Goal: Task Accomplishment & Management: Manage account settings

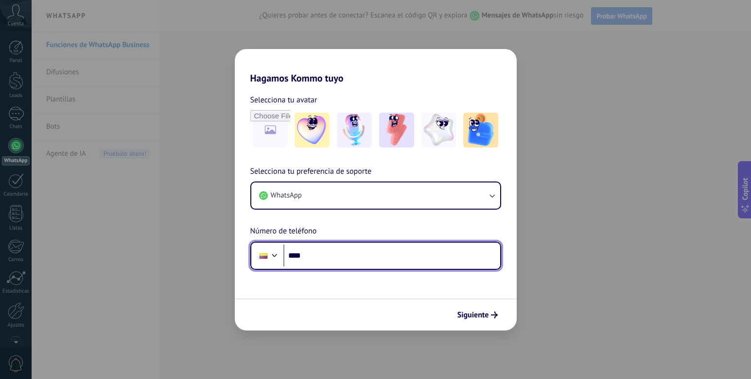
click at [308, 258] on input "****" at bounding box center [391, 256] width 217 height 22
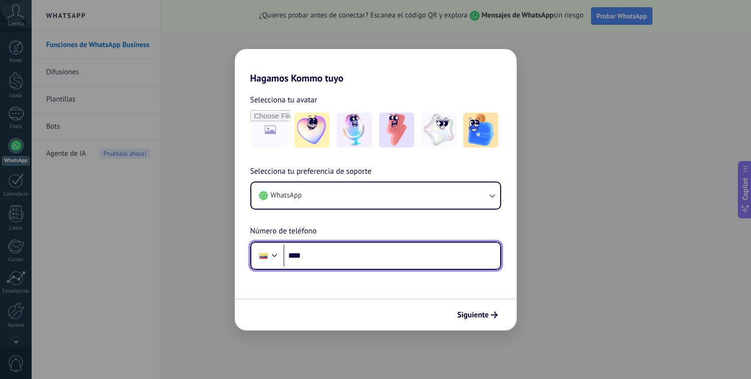
click at [322, 248] on input "****" at bounding box center [391, 256] width 217 height 22
click at [267, 256] on div at bounding box center [263, 256] width 8 height 5
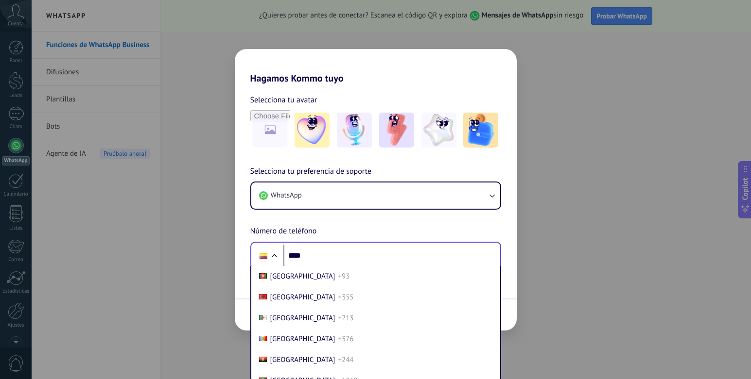
scroll to position [1032, 0]
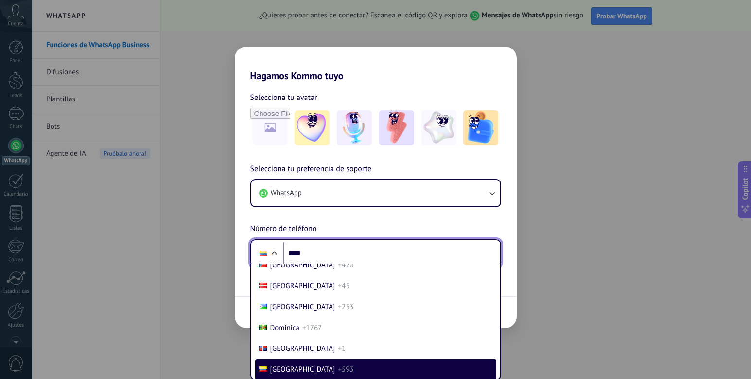
click at [272, 247] on div at bounding box center [263, 253] width 18 height 20
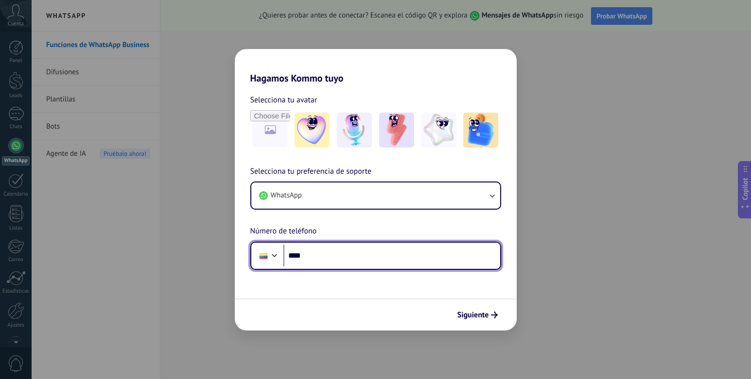
click at [313, 256] on input "****" at bounding box center [391, 256] width 217 height 22
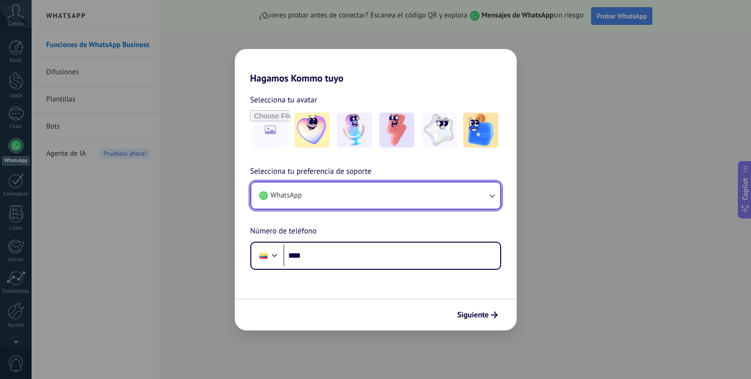
click at [282, 192] on span "WhatsApp" at bounding box center [286, 196] width 31 height 10
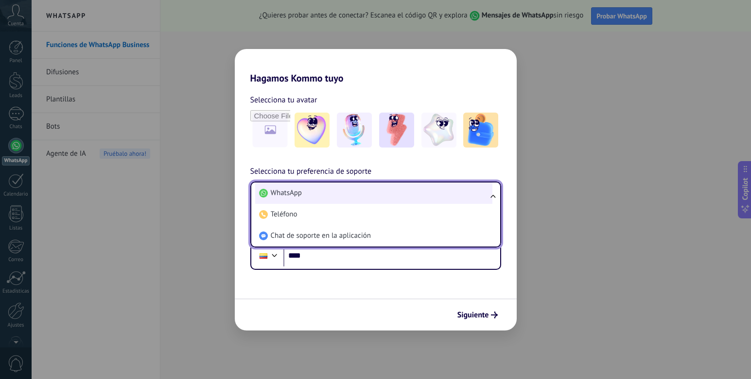
click at [282, 192] on span "WhatsApp" at bounding box center [286, 193] width 31 height 10
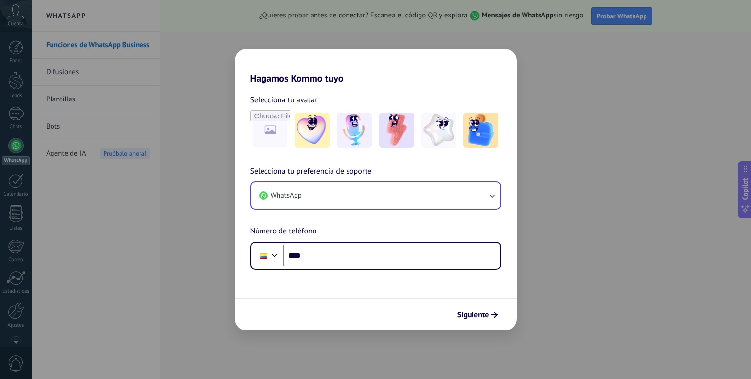
click at [410, 237] on div "Selecciona tu preferencia de soporte WhatsApp Número de teléfono Phone ****" at bounding box center [376, 218] width 282 height 104
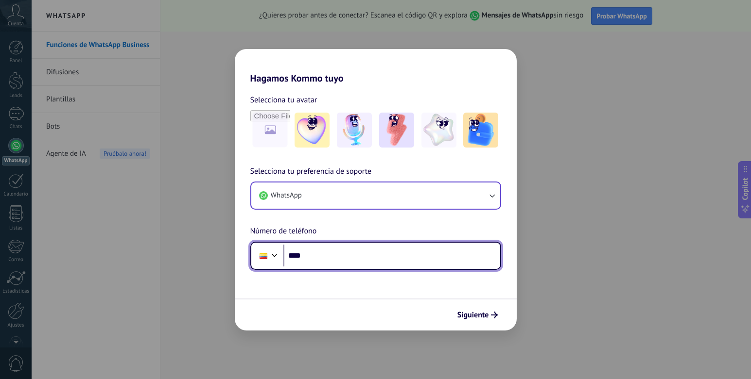
click at [364, 256] on input "****" at bounding box center [391, 256] width 217 height 22
type input "**********"
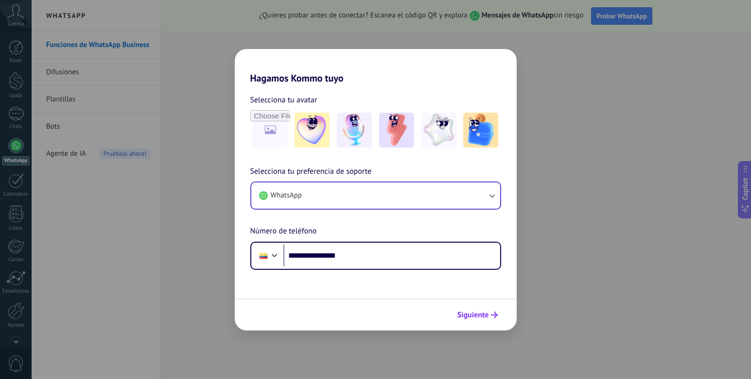
click at [471, 319] on span "Siguiente" at bounding box center [473, 315] width 32 height 7
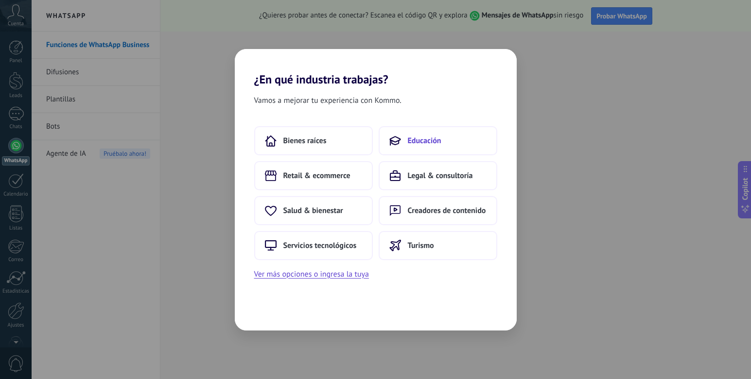
click at [425, 144] on span "Educación" at bounding box center [425, 141] width 34 height 10
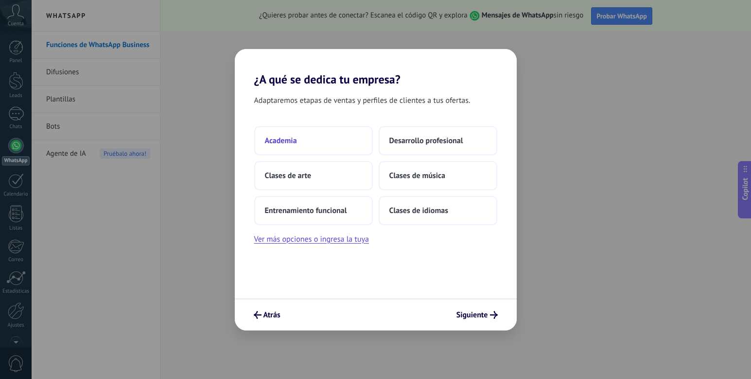
click at [320, 150] on button "Academia" at bounding box center [313, 140] width 119 height 29
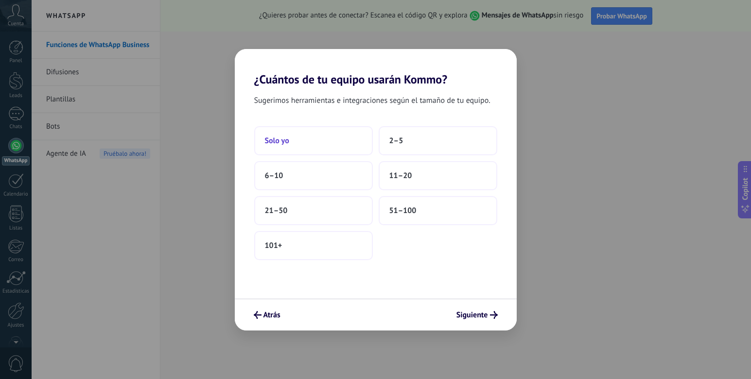
click at [304, 141] on button "Solo yo" at bounding box center [313, 140] width 119 height 29
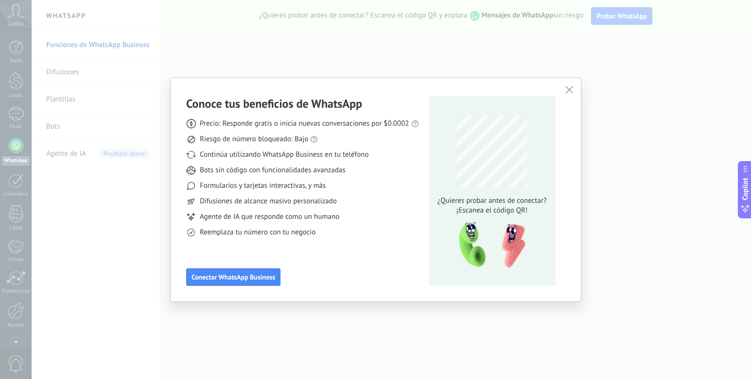
drag, startPoint x: 214, startPoint y: 278, endPoint x: 248, endPoint y: 362, distance: 90.7
click at [248, 363] on div "Conoce tus beneficios de WhatsApp Precio: Responde gratis o inicia nuevas conve…" at bounding box center [375, 189] width 751 height 379
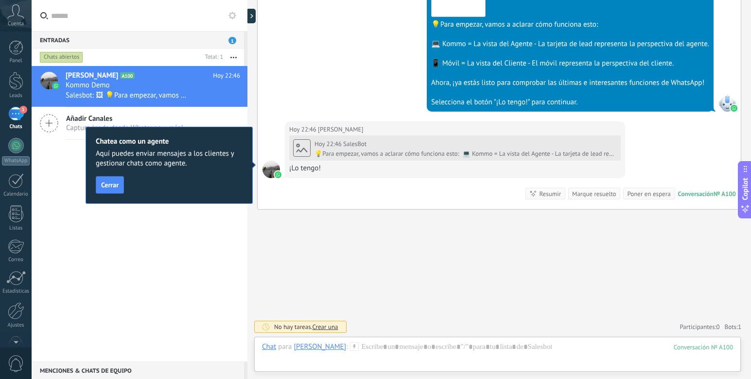
scroll to position [397, 0]
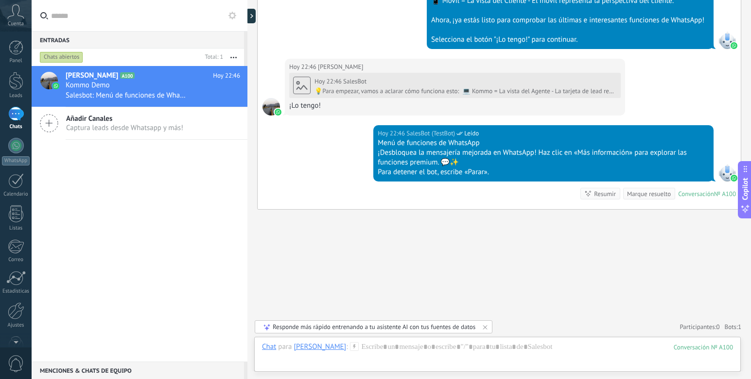
click at [82, 225] on div "Abigail A100 Hoy 22:46 Kommo Demo Salesbot: Menú de funciones de WhatsApp ¡Desb…" at bounding box center [140, 214] width 216 height 296
click at [224, 210] on div "Abigail A100 Hoy 22:46 Kommo Demo Salesbot: Menú de funciones de WhatsApp ¡Desb…" at bounding box center [140, 214] width 216 height 296
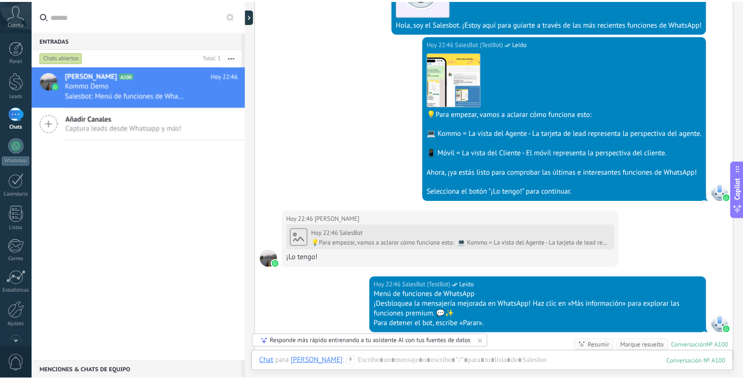
scroll to position [105, 0]
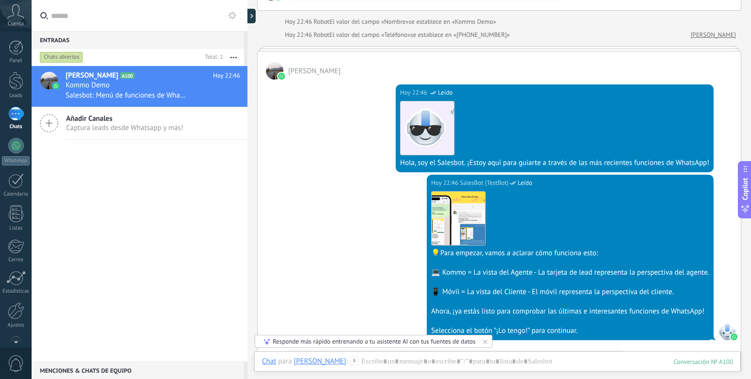
click at [98, 125] on span "Captura leads desde Whatsapp y más!" at bounding box center [124, 127] width 117 height 9
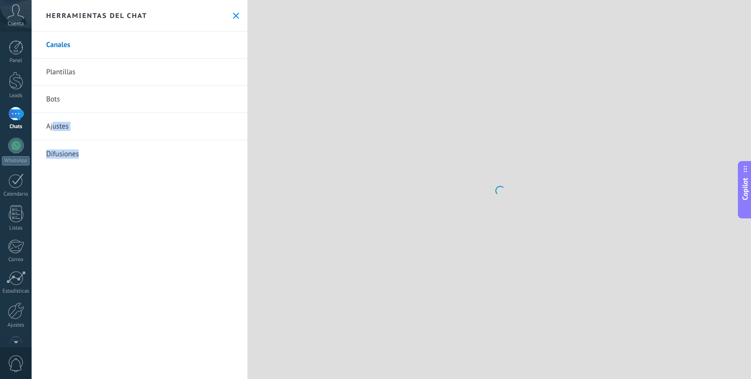
drag, startPoint x: 52, startPoint y: 121, endPoint x: 143, endPoint y: 229, distance: 141.3
click at [143, 226] on div "Canales Plantillas Bots Ajustes Difusiones" at bounding box center [140, 206] width 216 height 348
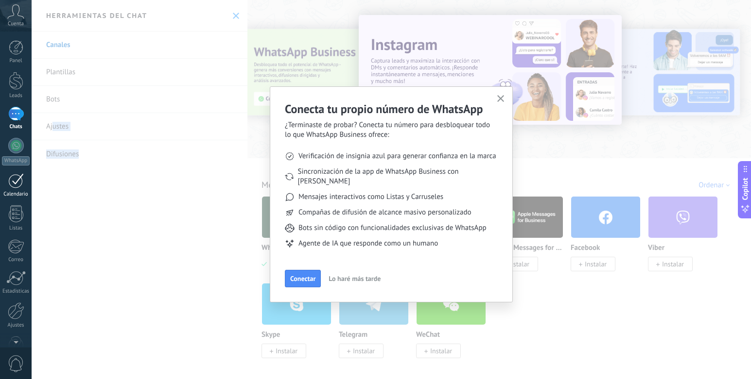
click at [15, 184] on div at bounding box center [16, 180] width 16 height 15
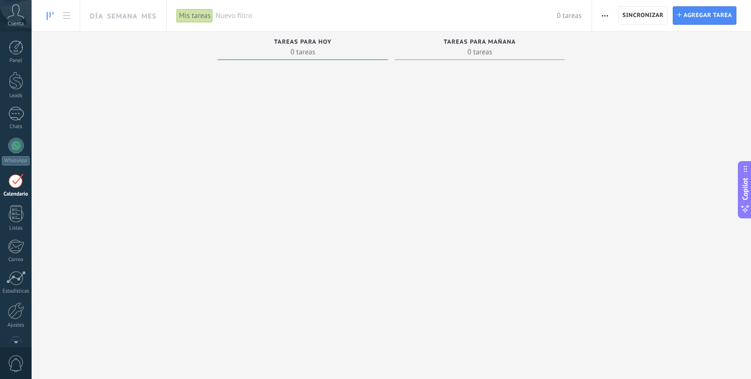
click at [320, 51] on span "0 tareas" at bounding box center [302, 52] width 160 height 10
click at [455, 45] on span "Tareas para mañana" at bounding box center [480, 42] width 72 height 7
click at [307, 44] on span "Tareas para hoy" at bounding box center [303, 42] width 58 height 7
click at [17, 53] on div at bounding box center [16, 47] width 15 height 15
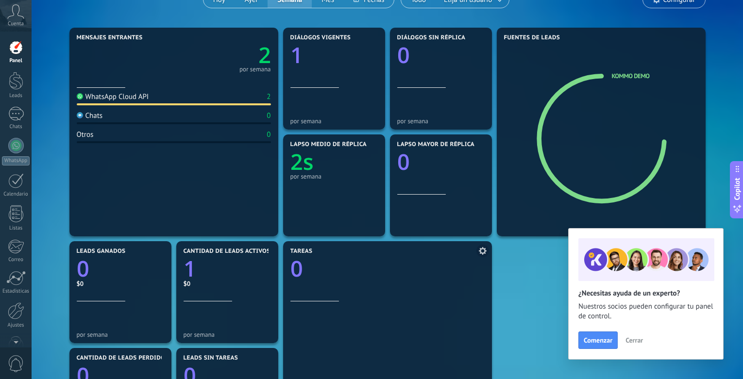
scroll to position [97, 0]
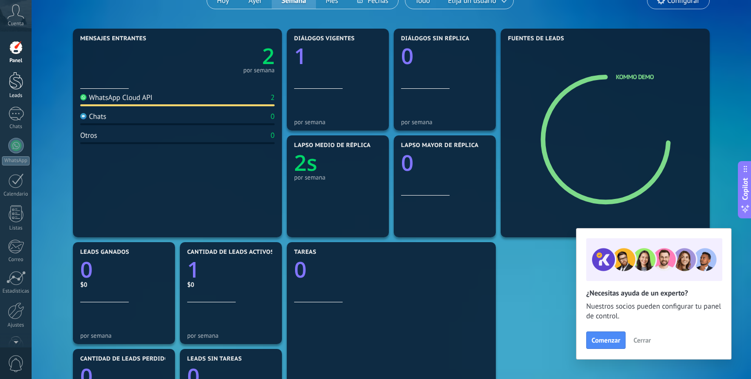
click at [12, 87] on div at bounding box center [16, 81] width 15 height 18
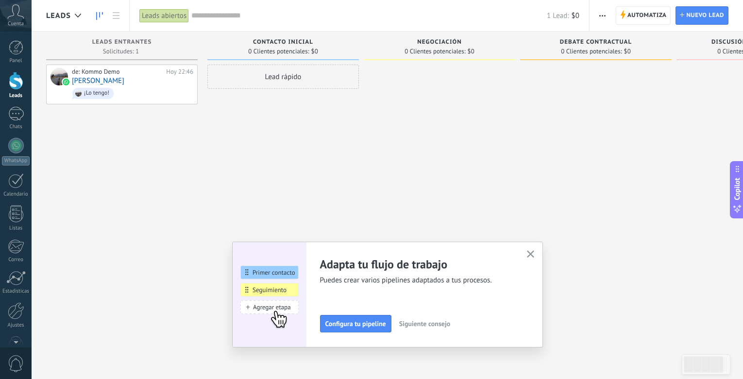
click at [238, 81] on div "Lead rápido" at bounding box center [283, 77] width 152 height 24
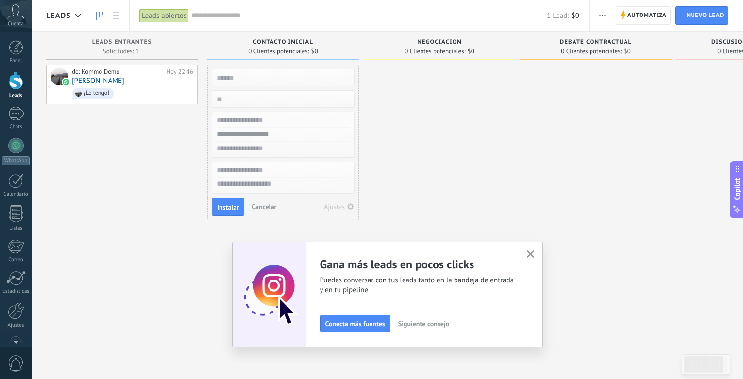
click at [154, 169] on div "de: Kommo Demo Hoy 22:46 [PERSON_NAME] ¡Lo tengo!" at bounding box center [122, 191] width 152 height 253
click at [15, 115] on div "1" at bounding box center [16, 114] width 16 height 14
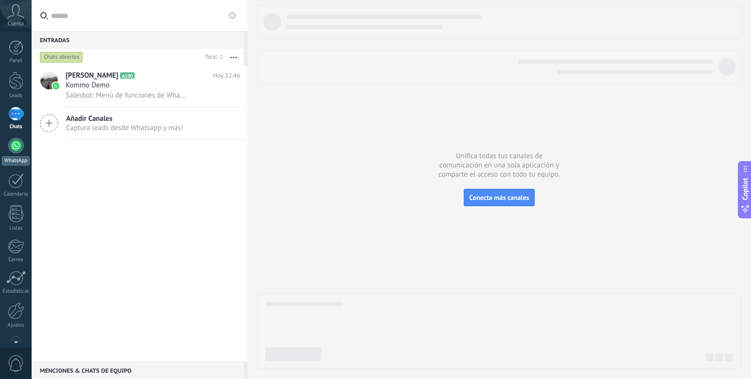
click at [18, 145] on div at bounding box center [16, 146] width 16 height 16
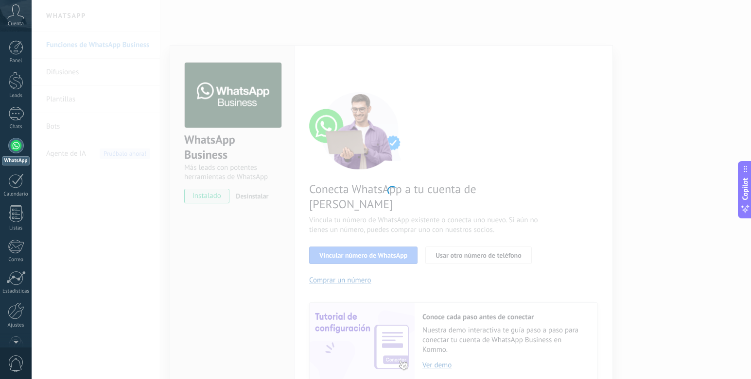
click at [676, 184] on div at bounding box center [391, 189] width 719 height 379
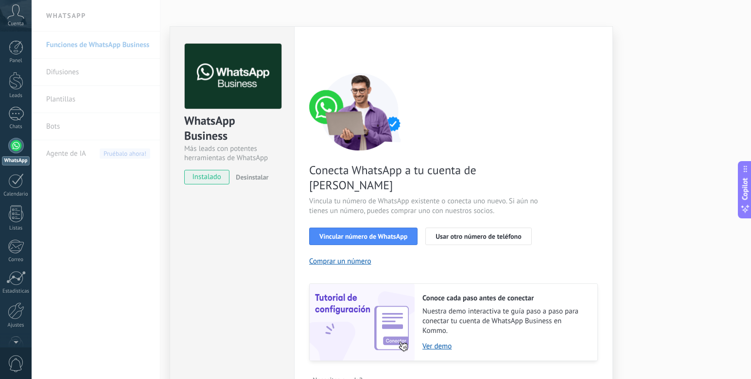
scroll to position [29, 0]
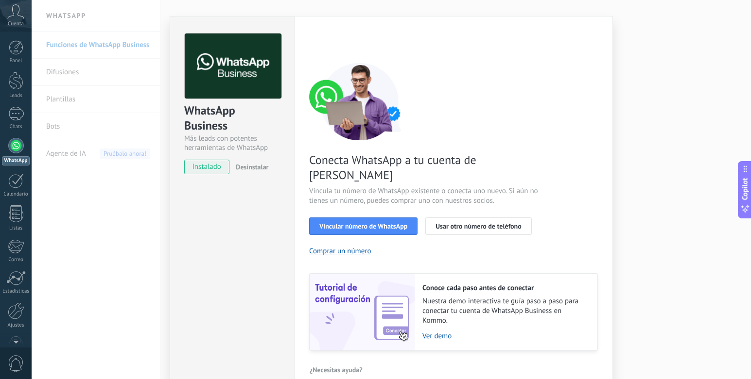
click at [665, 180] on div "WhatsApp Business Más leads con potentes herramientas de WhatsApp instalado Des…" at bounding box center [391, 189] width 719 height 379
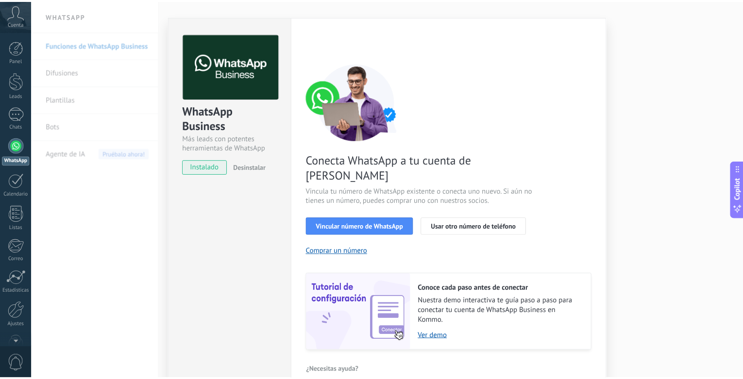
scroll to position [0, 0]
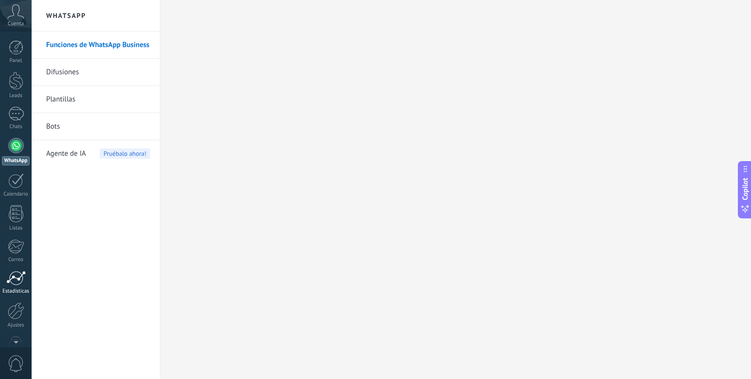
click at [11, 284] on div at bounding box center [15, 278] width 19 height 15
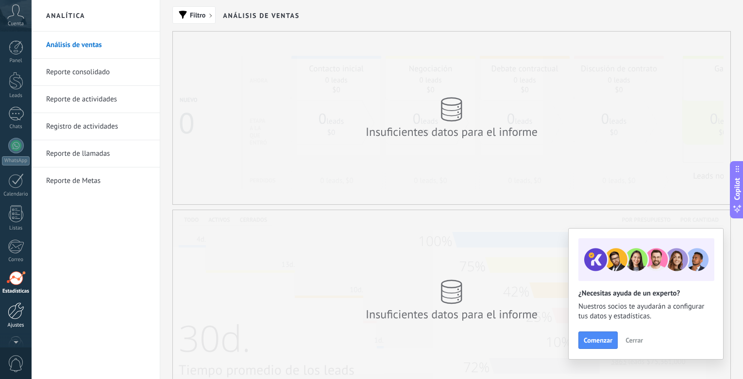
click at [8, 310] on div at bounding box center [16, 311] width 17 height 17
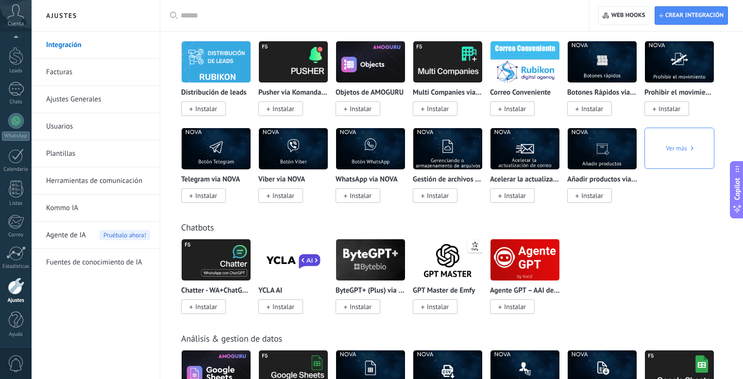
scroll to position [15, 0]
click at [14, 17] on icon at bounding box center [15, 11] width 17 height 15
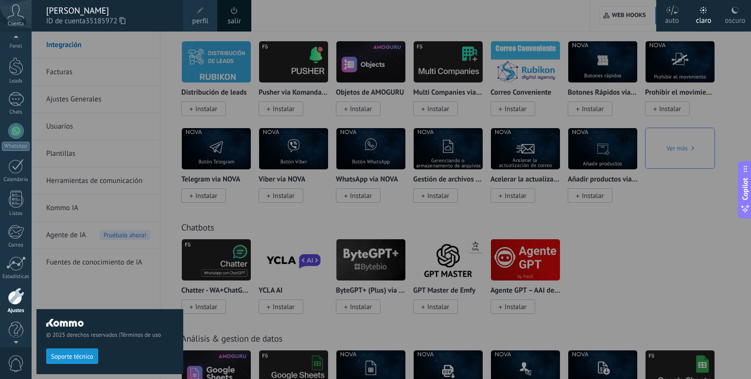
click at [14, 17] on icon at bounding box center [15, 11] width 17 height 15
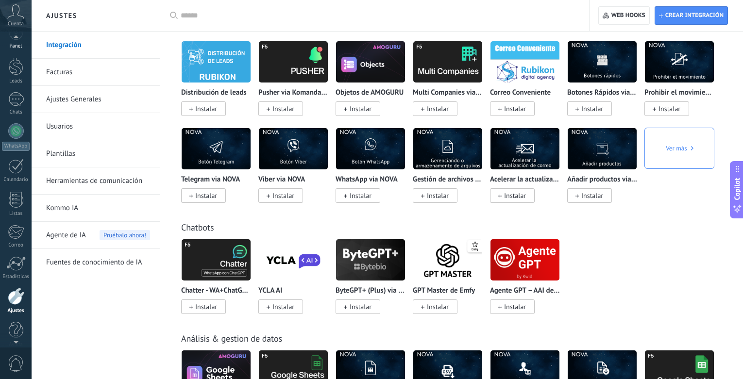
scroll to position [0, 0]
click at [10, 141] on div at bounding box center [16, 146] width 16 height 16
